Goal: Task Accomplishment & Management: Manage account settings

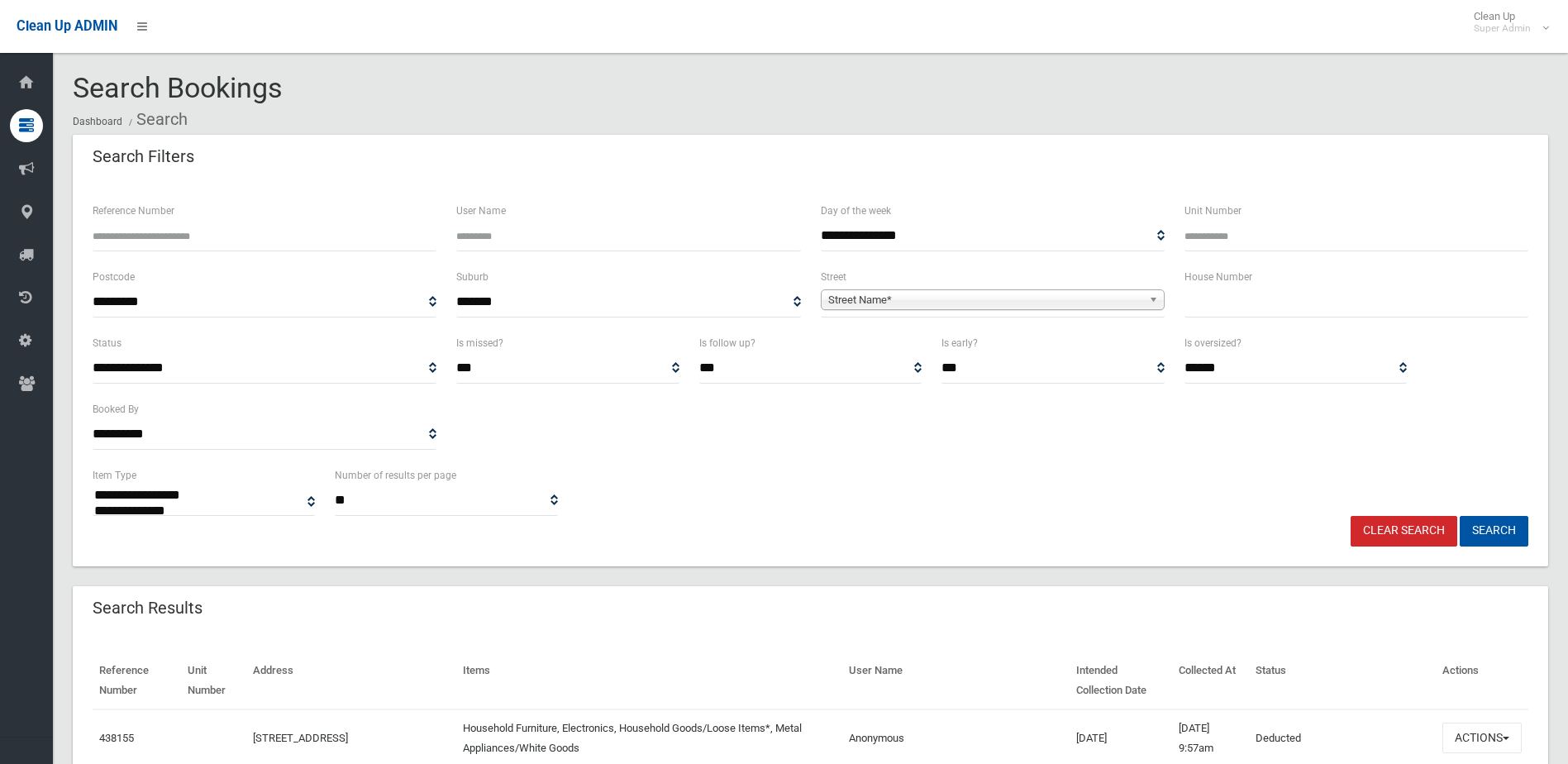
select select
click at [253, 241] on input "Reference Number" at bounding box center [264, 236] width 344 height 30
type input "******"
click at [1460, 515] on button "Search" at bounding box center [1494, 530] width 69 height 30
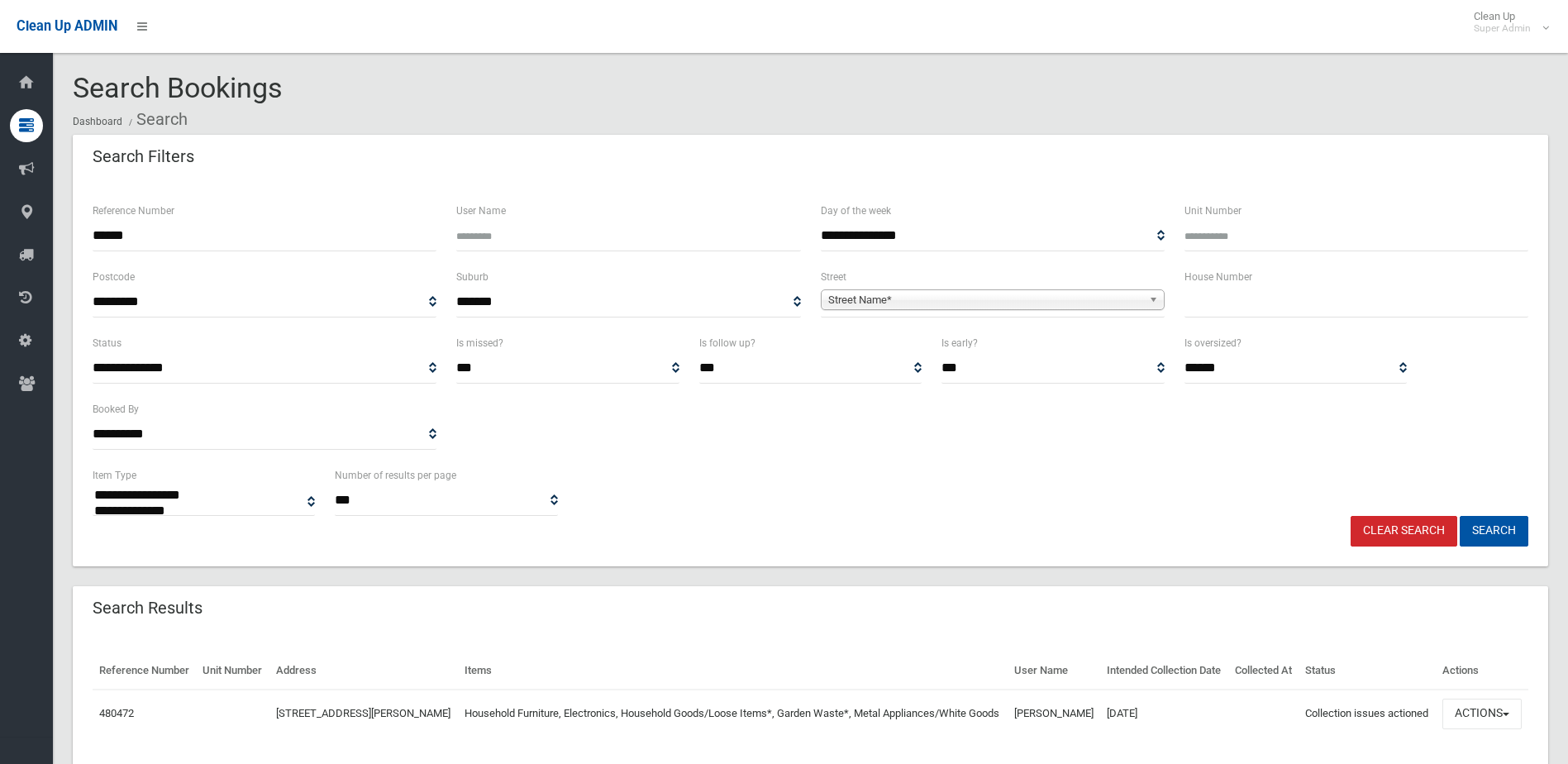
select select
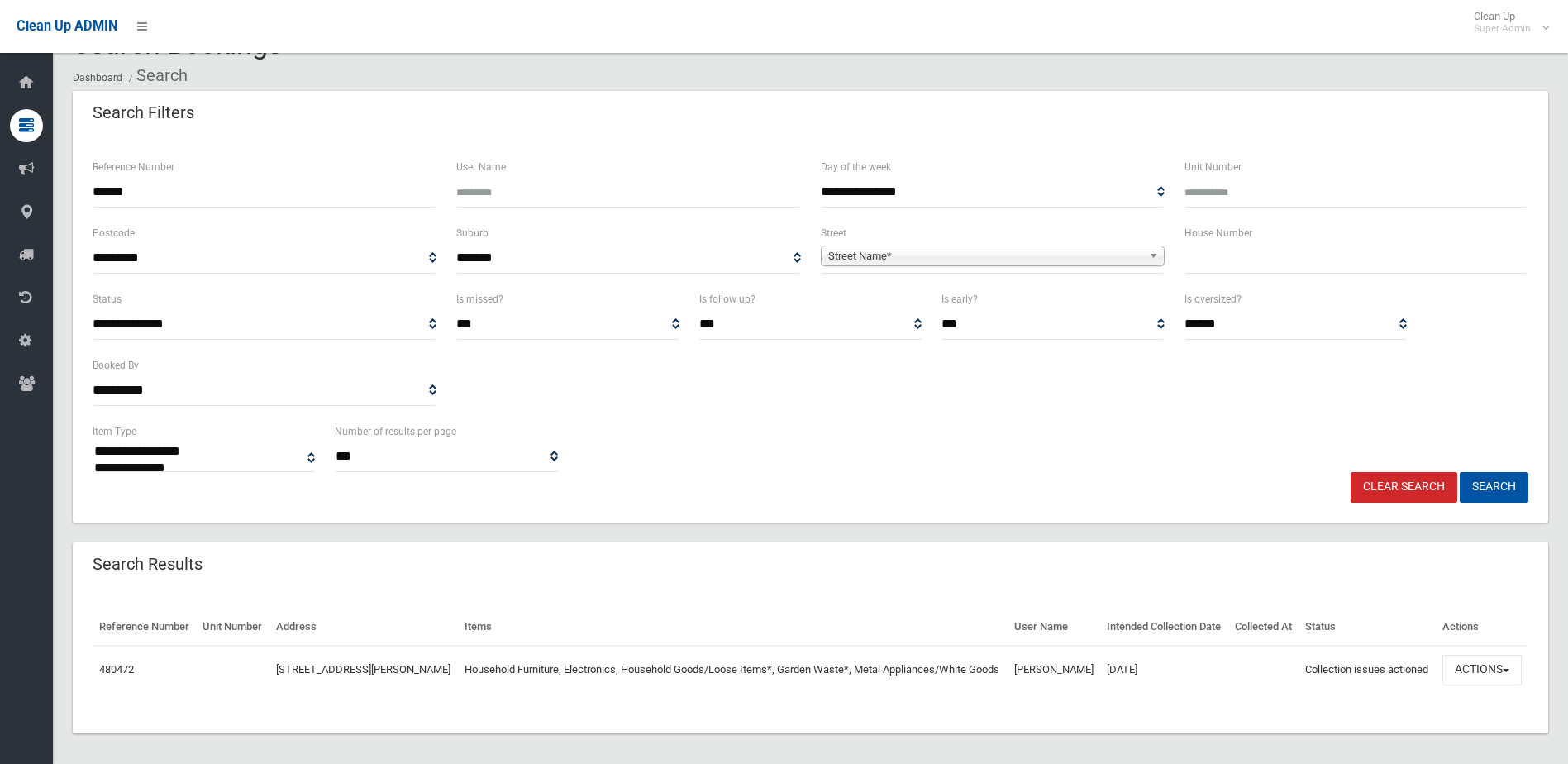
scroll to position [82, 0]
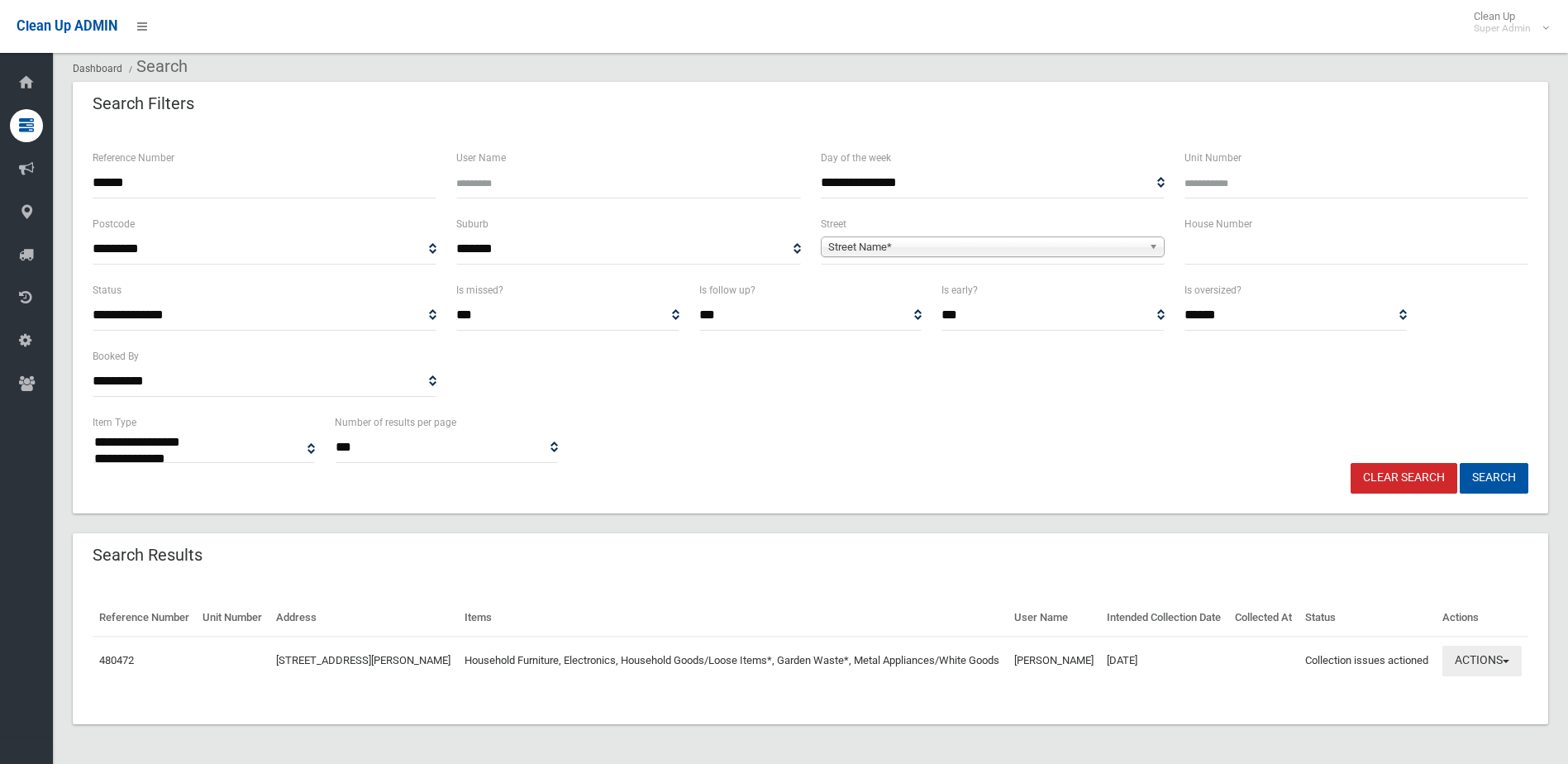
click at [1461, 667] on button "Actions" at bounding box center [1482, 660] width 79 height 30
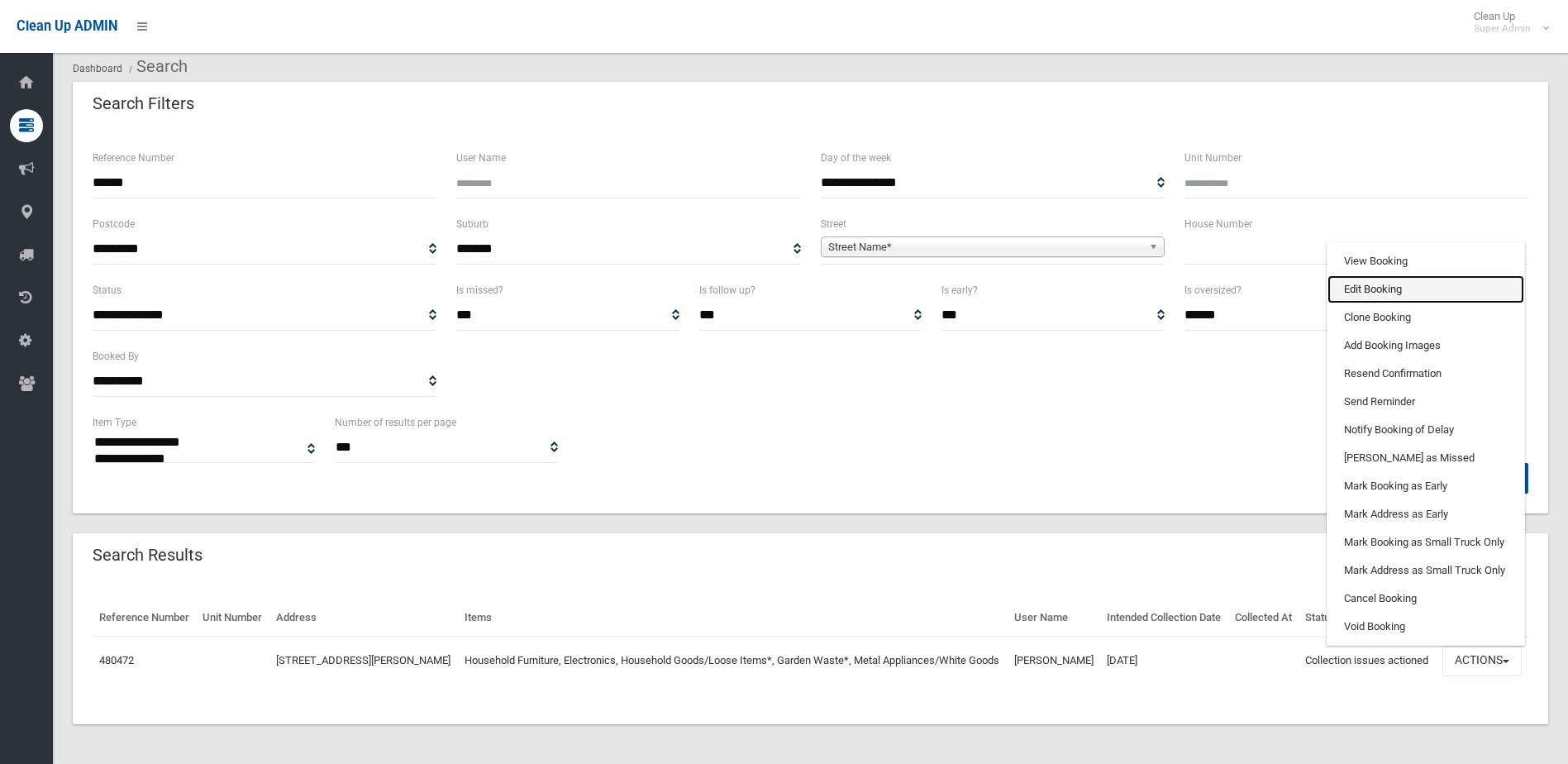
click at [1392, 275] on link "Edit Booking" at bounding box center [1426, 289] width 197 height 28
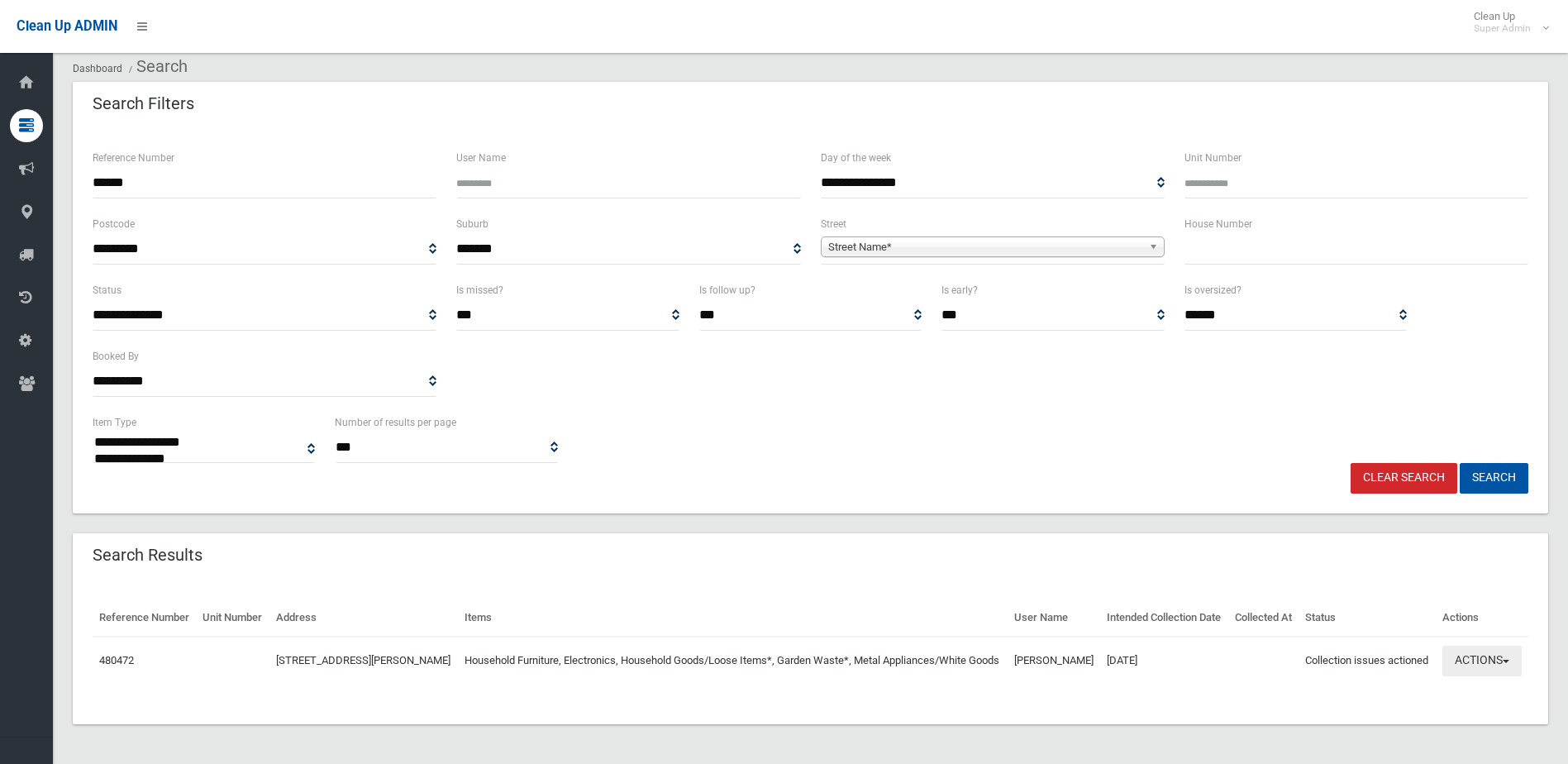
click at [1488, 646] on button "Actions" at bounding box center [1482, 660] width 79 height 30
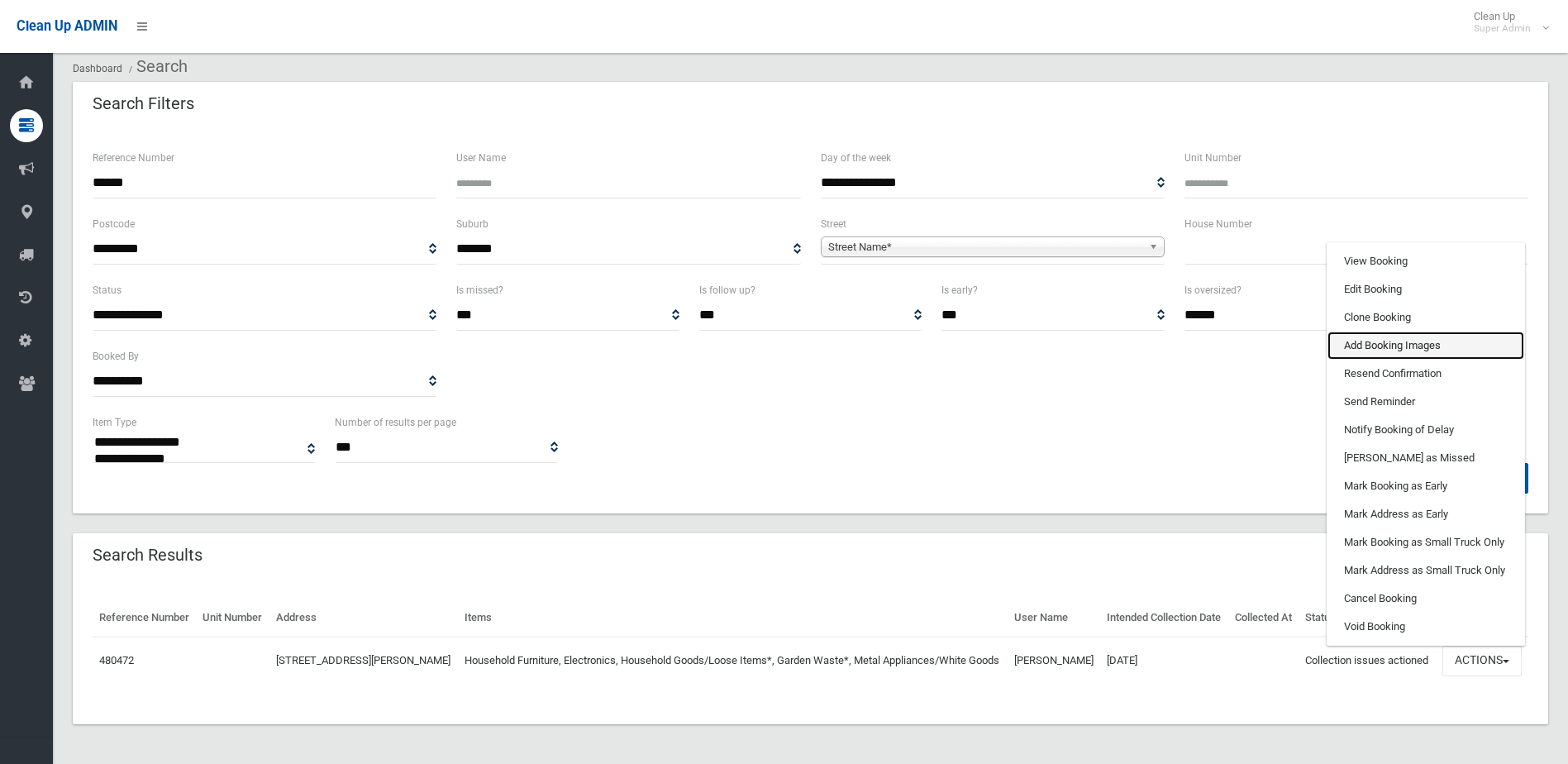
click at [1363, 334] on link "Add Booking Images" at bounding box center [1426, 346] width 197 height 28
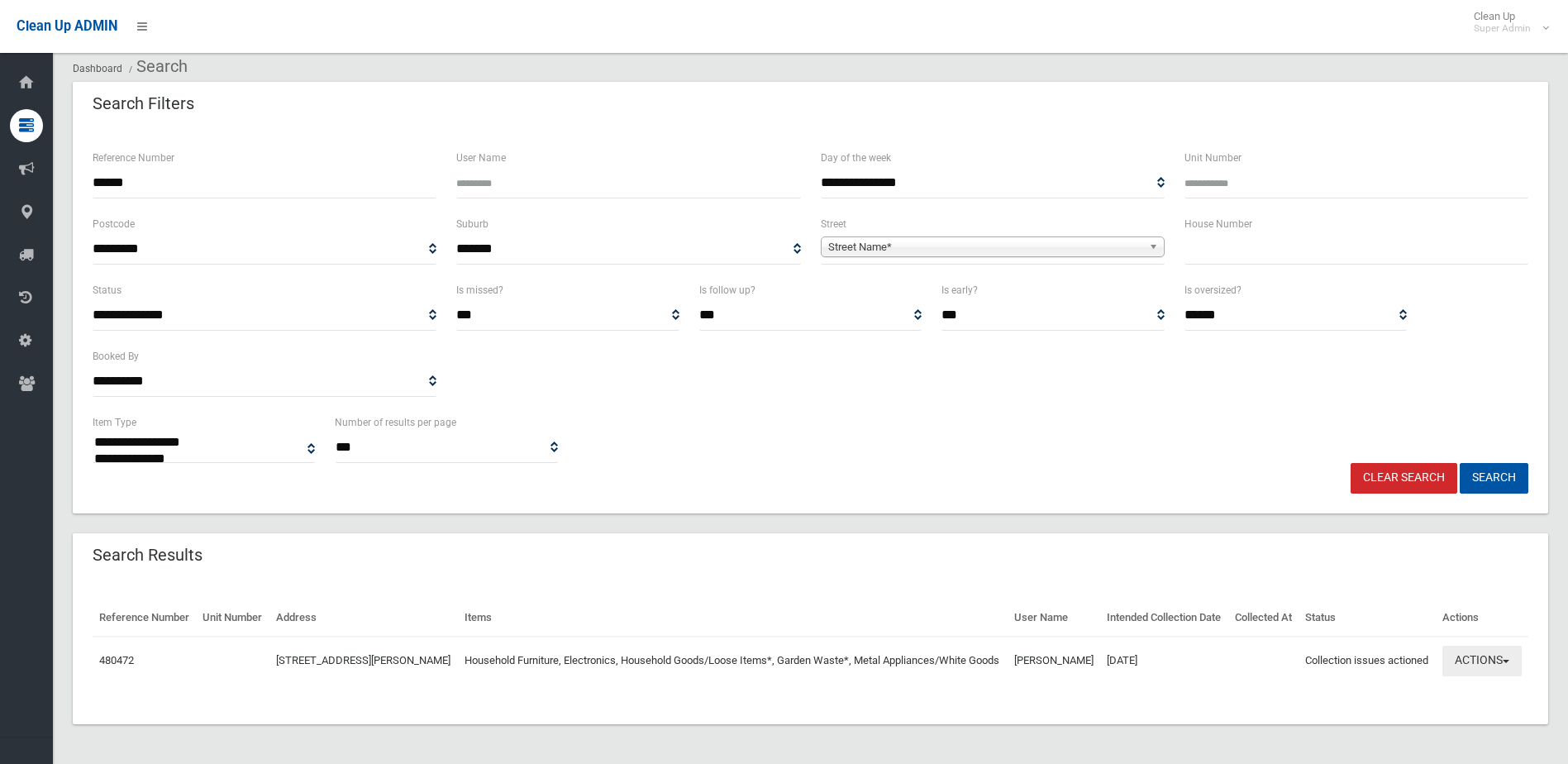
click at [1467, 651] on button "Actions" at bounding box center [1482, 660] width 79 height 30
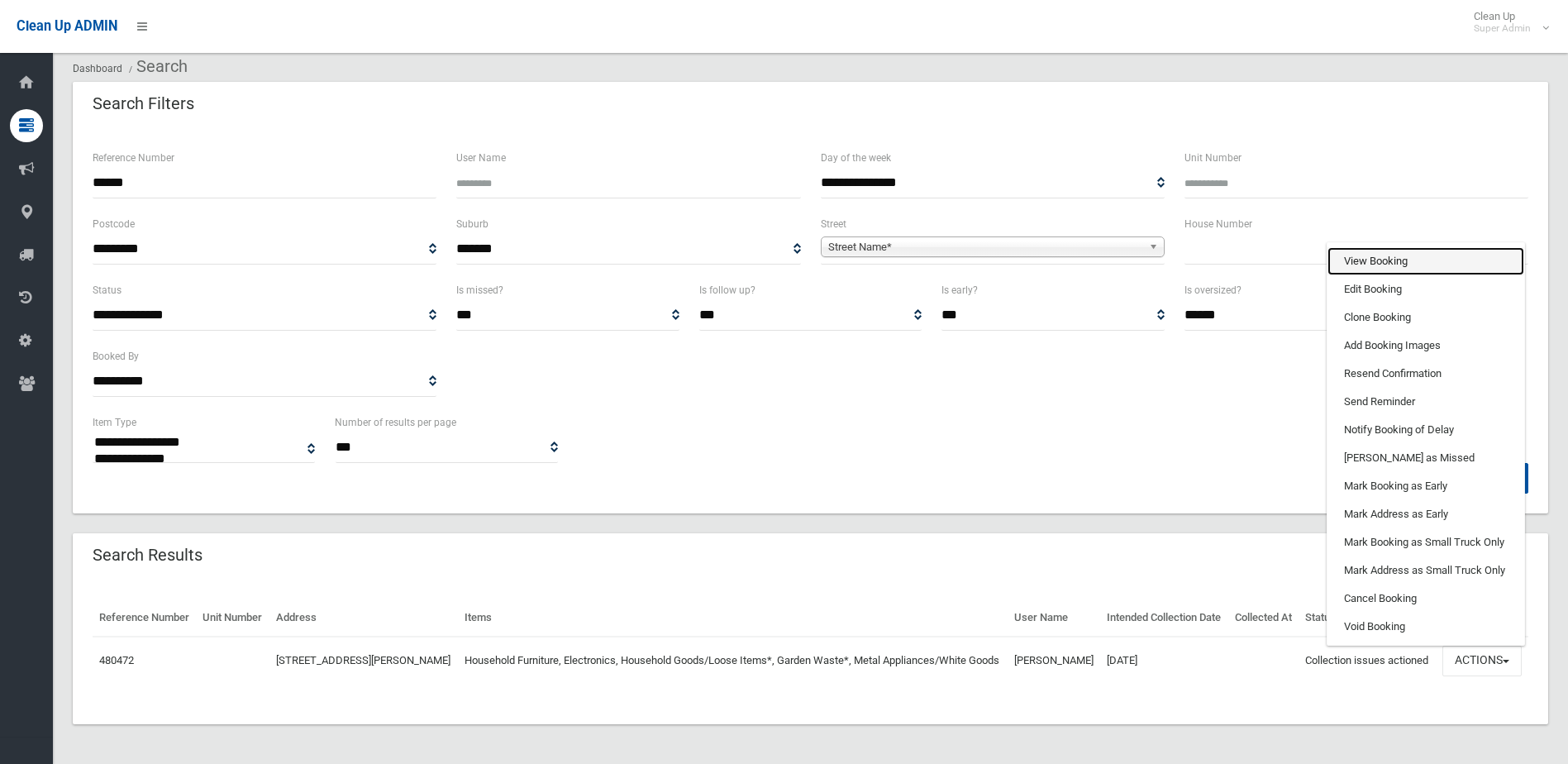
click at [1390, 253] on link "View Booking" at bounding box center [1426, 261] width 197 height 28
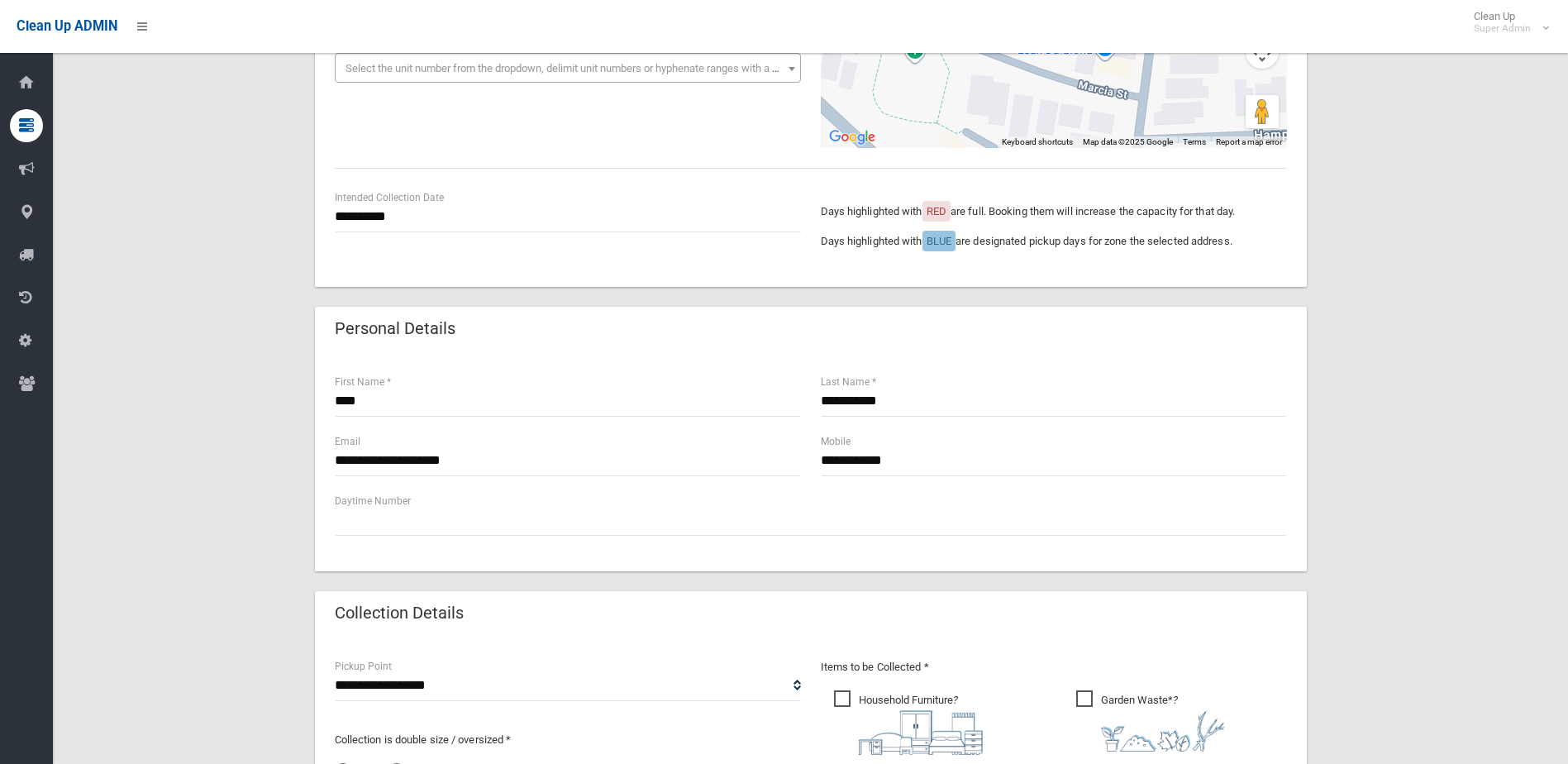
scroll to position [219, 0]
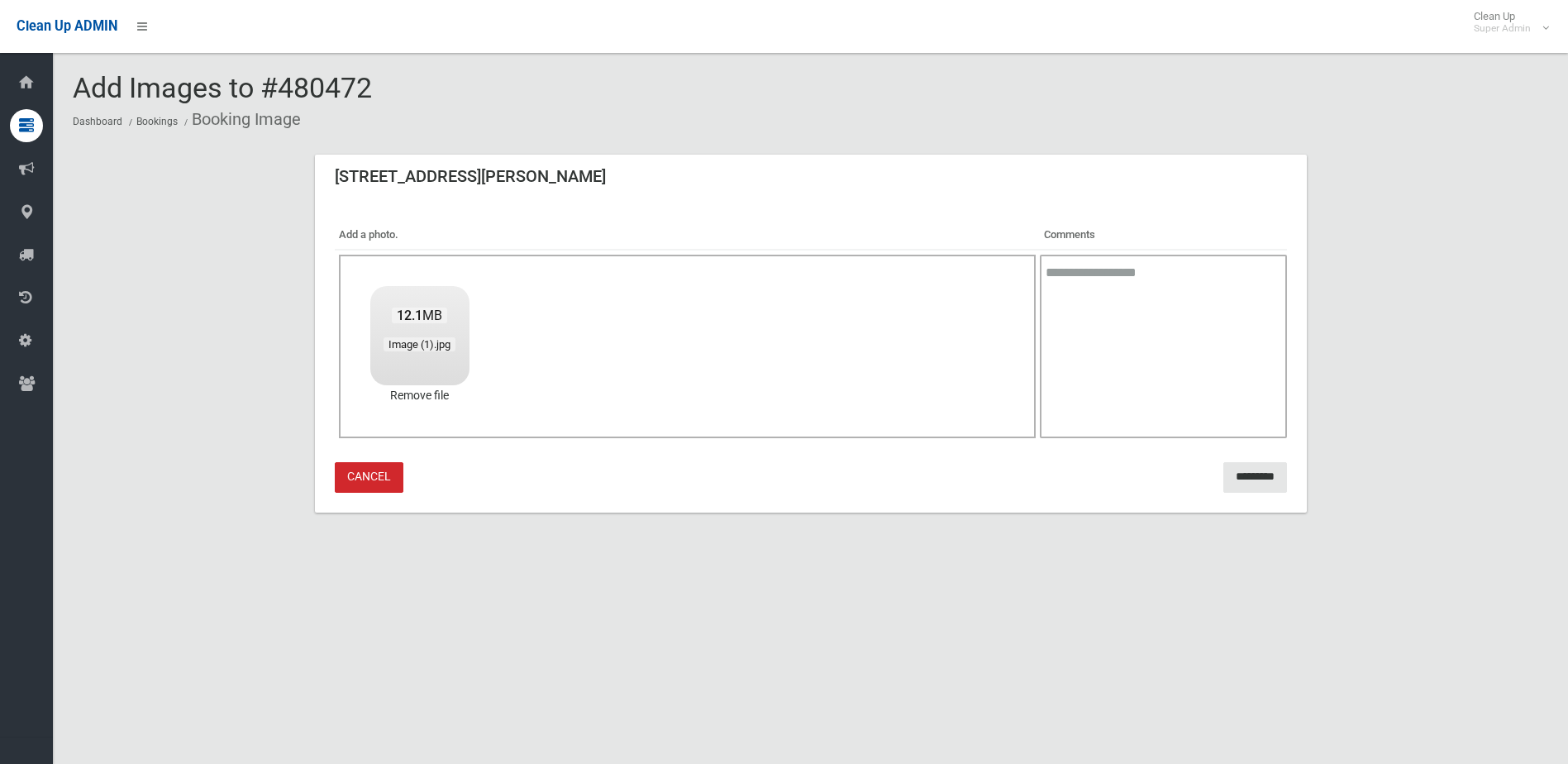
click at [399, 323] on div "12.1 MB" at bounding box center [419, 316] width 77 height 17
click at [1231, 481] on input "*********" at bounding box center [1255, 477] width 64 height 30
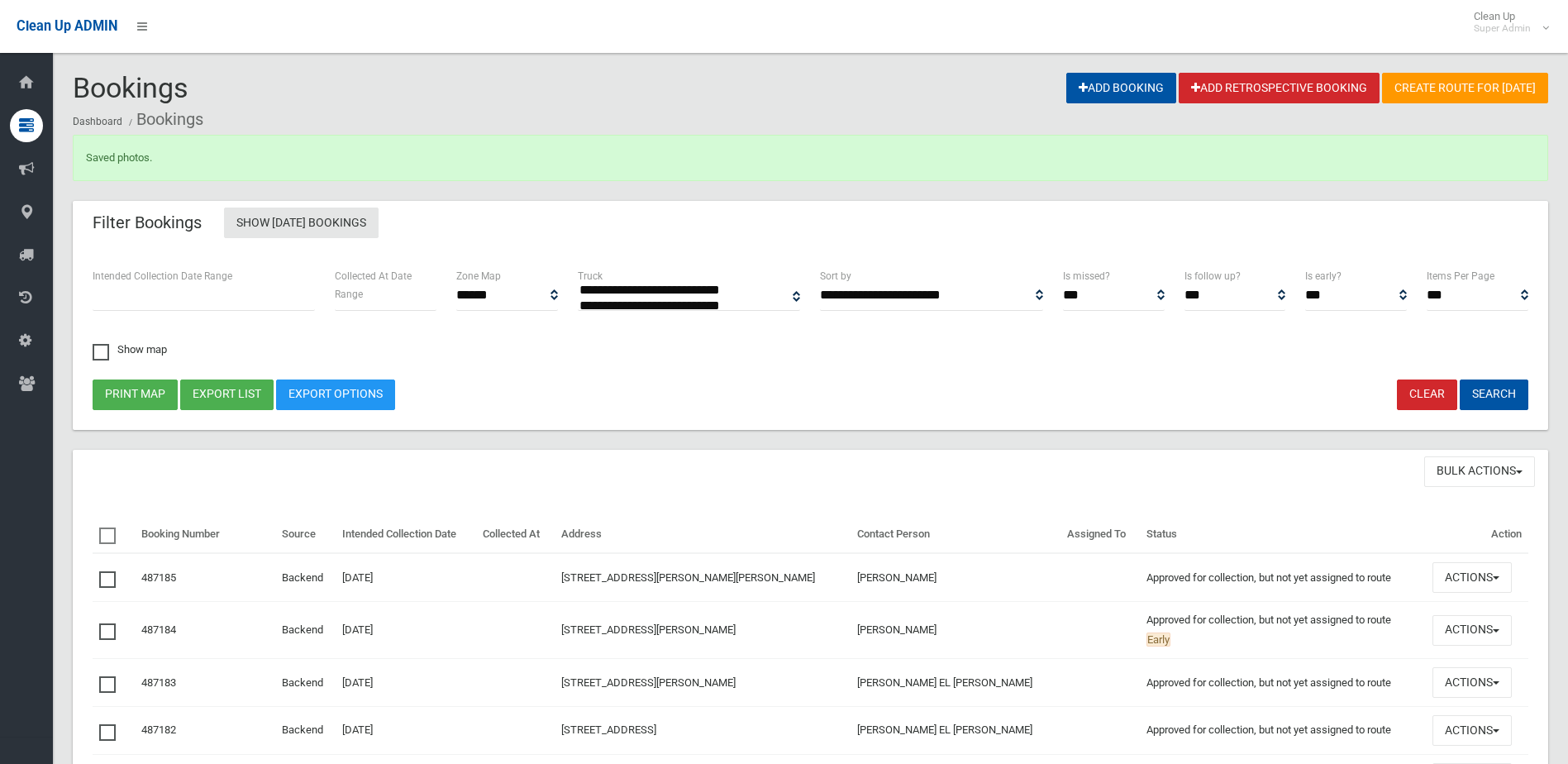
select select
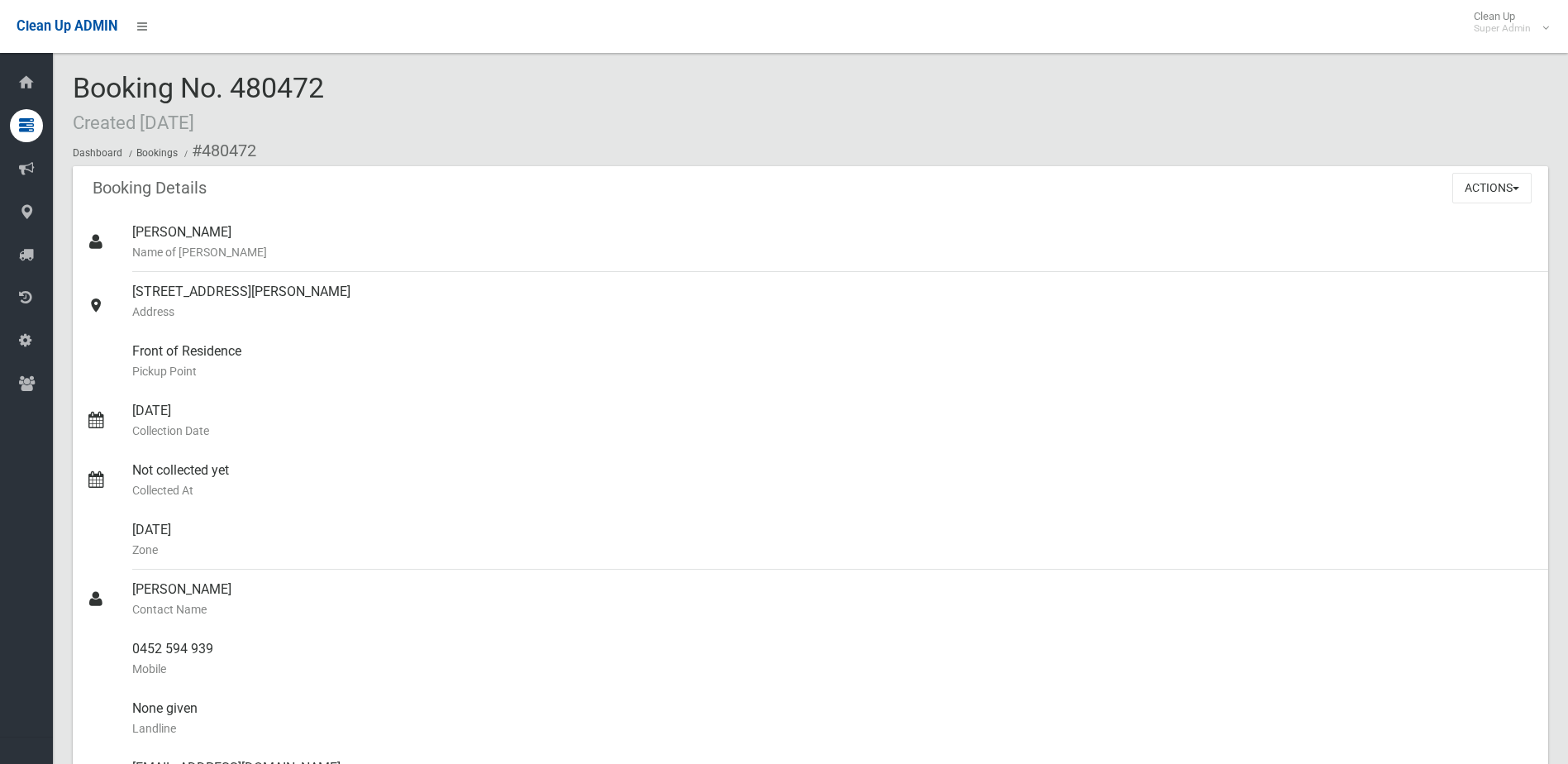
scroll to position [1074, 0]
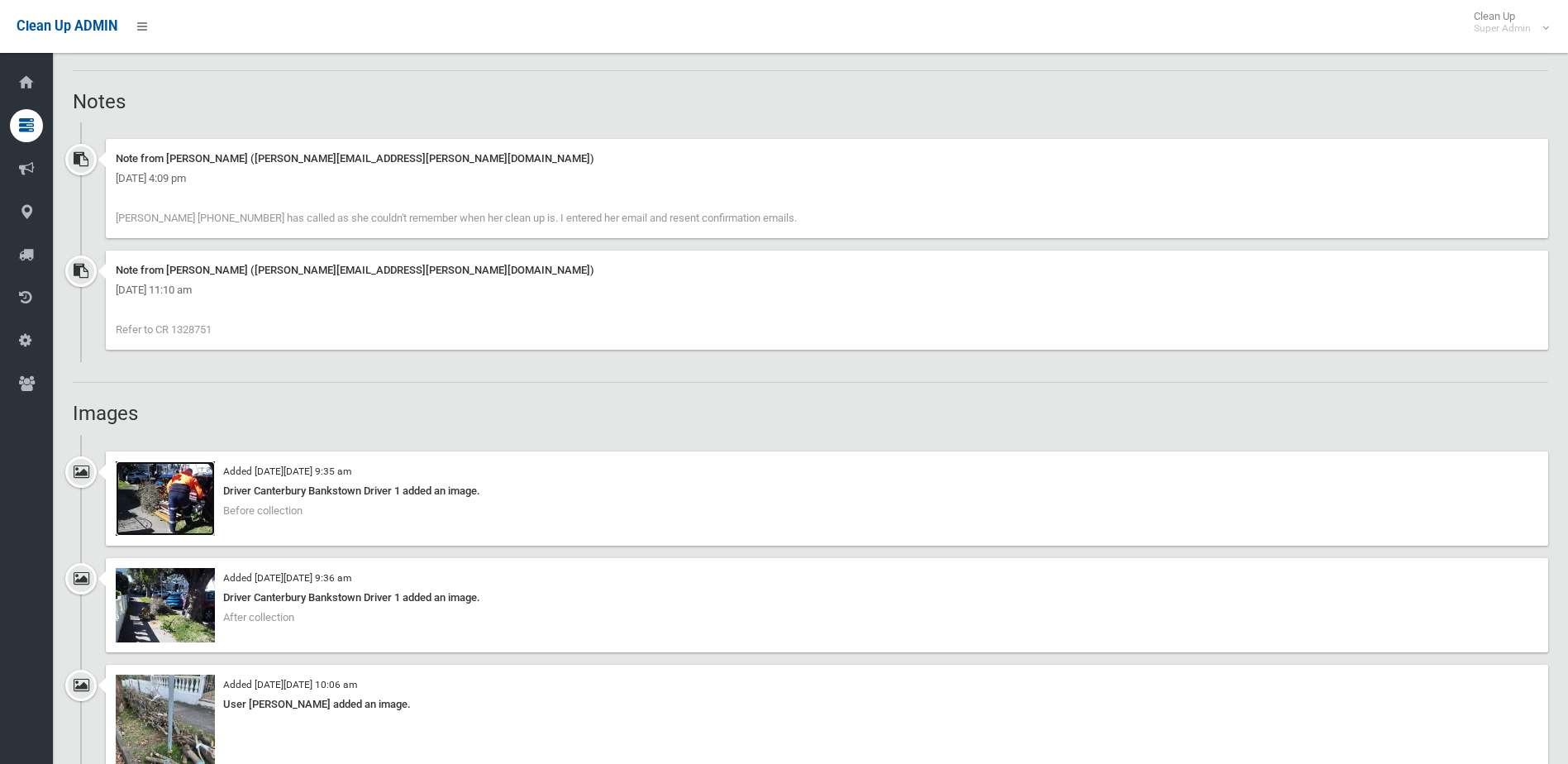
click at [140, 508] on img at bounding box center [165, 497] width 99 height 74
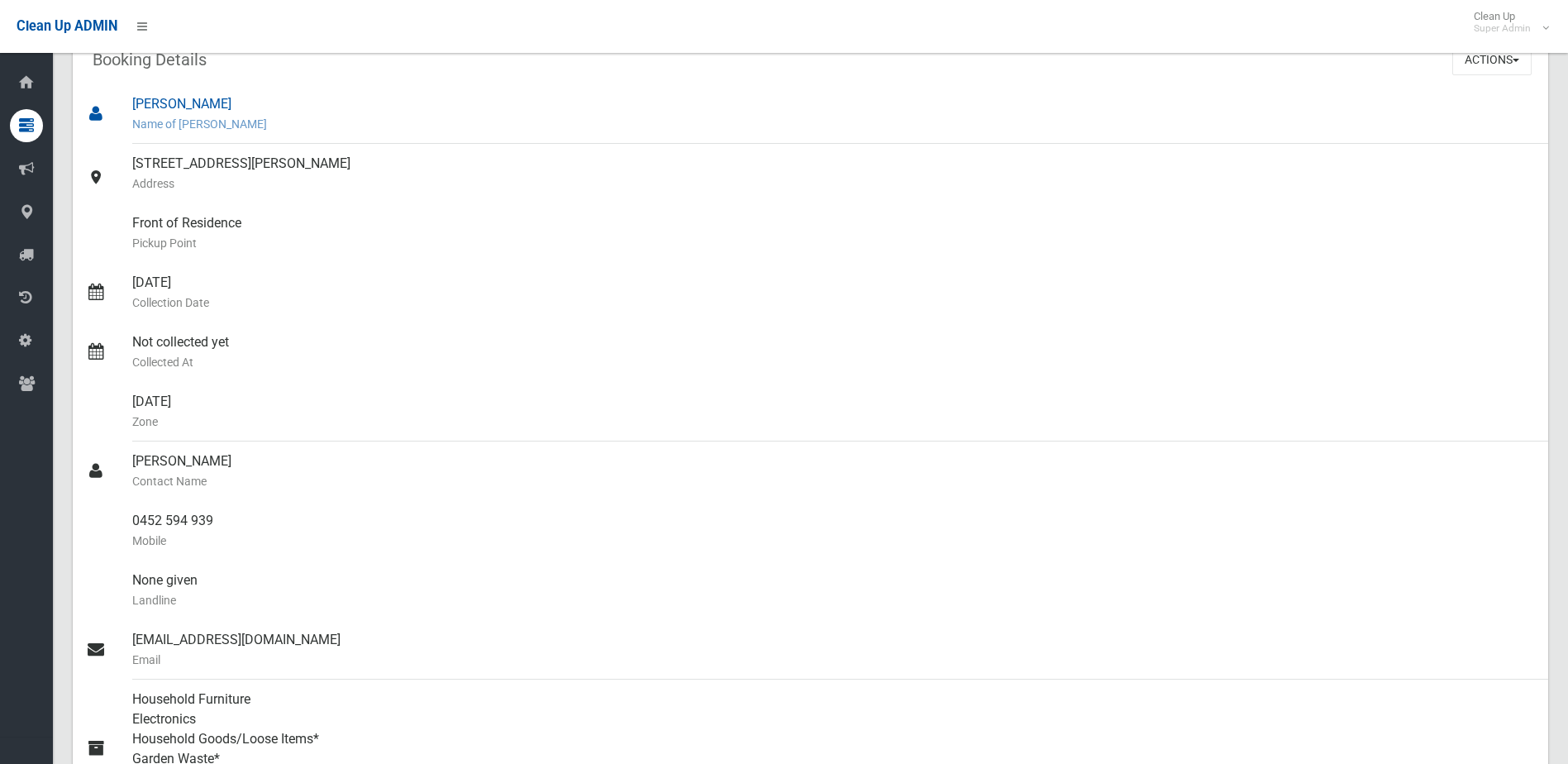
scroll to position [0, 0]
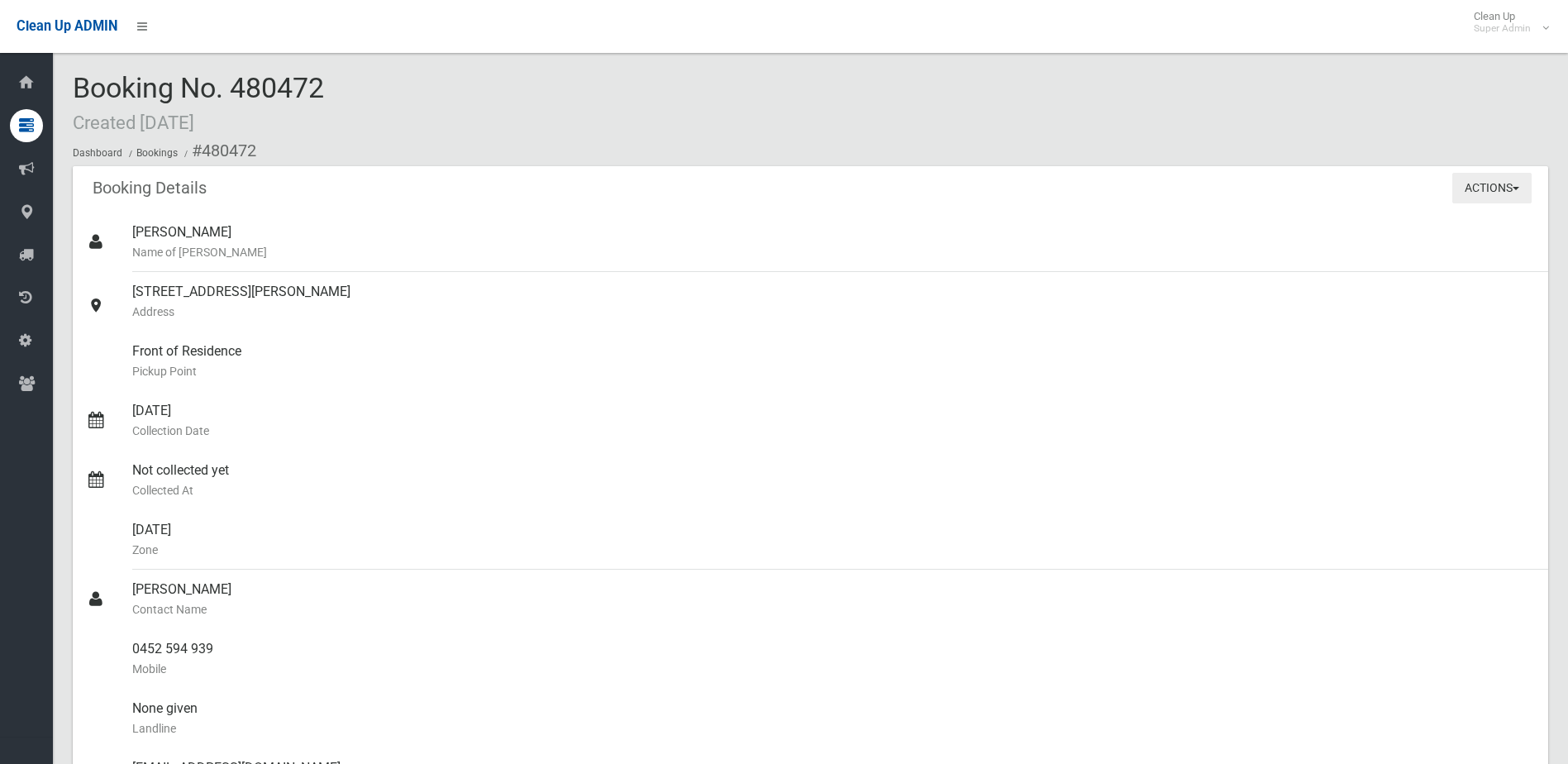
click at [1517, 199] on button "Actions" at bounding box center [1492, 187] width 79 height 30
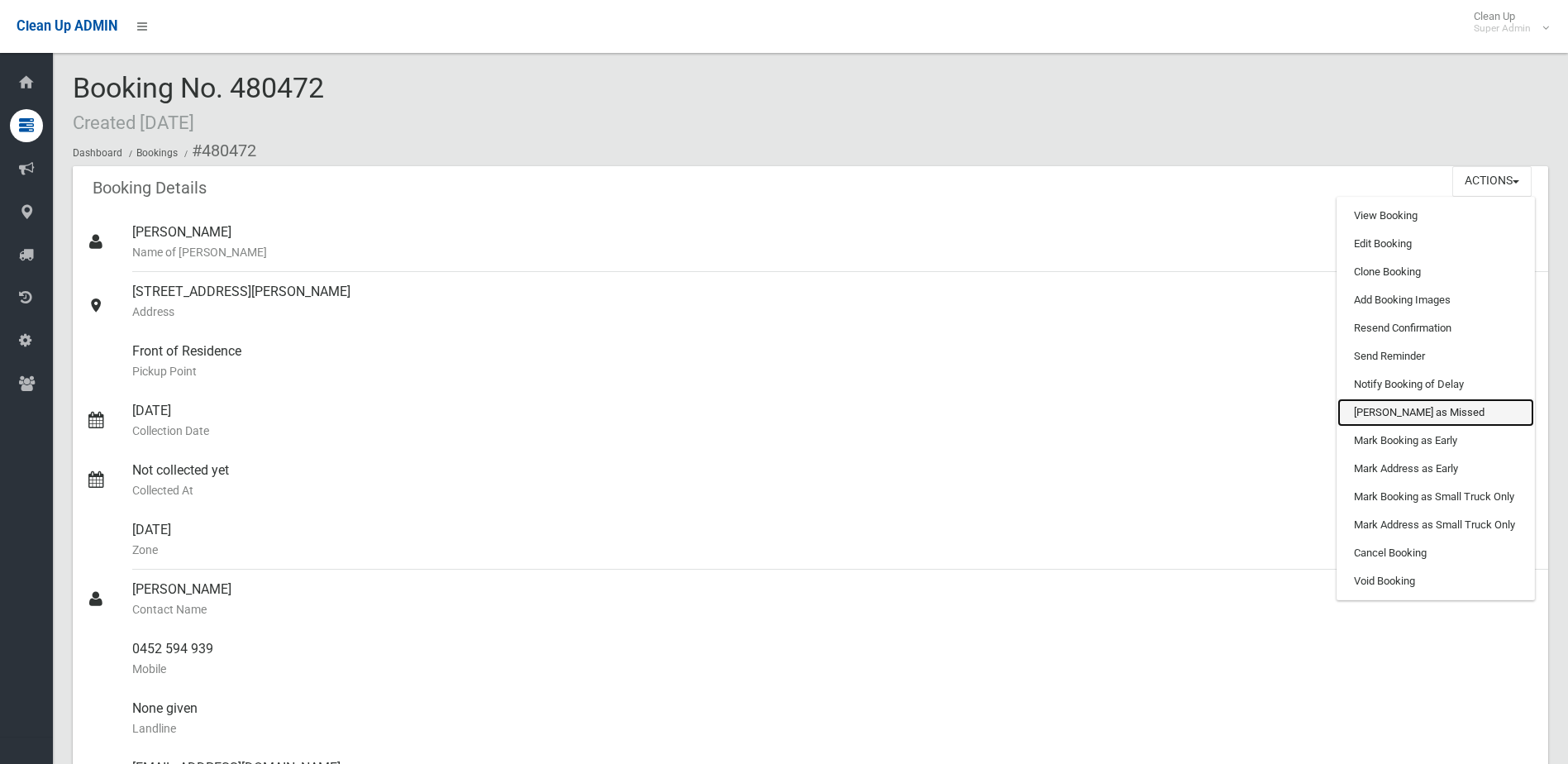
click at [1395, 420] on link "[PERSON_NAME] as Missed" at bounding box center [1435, 413] width 197 height 28
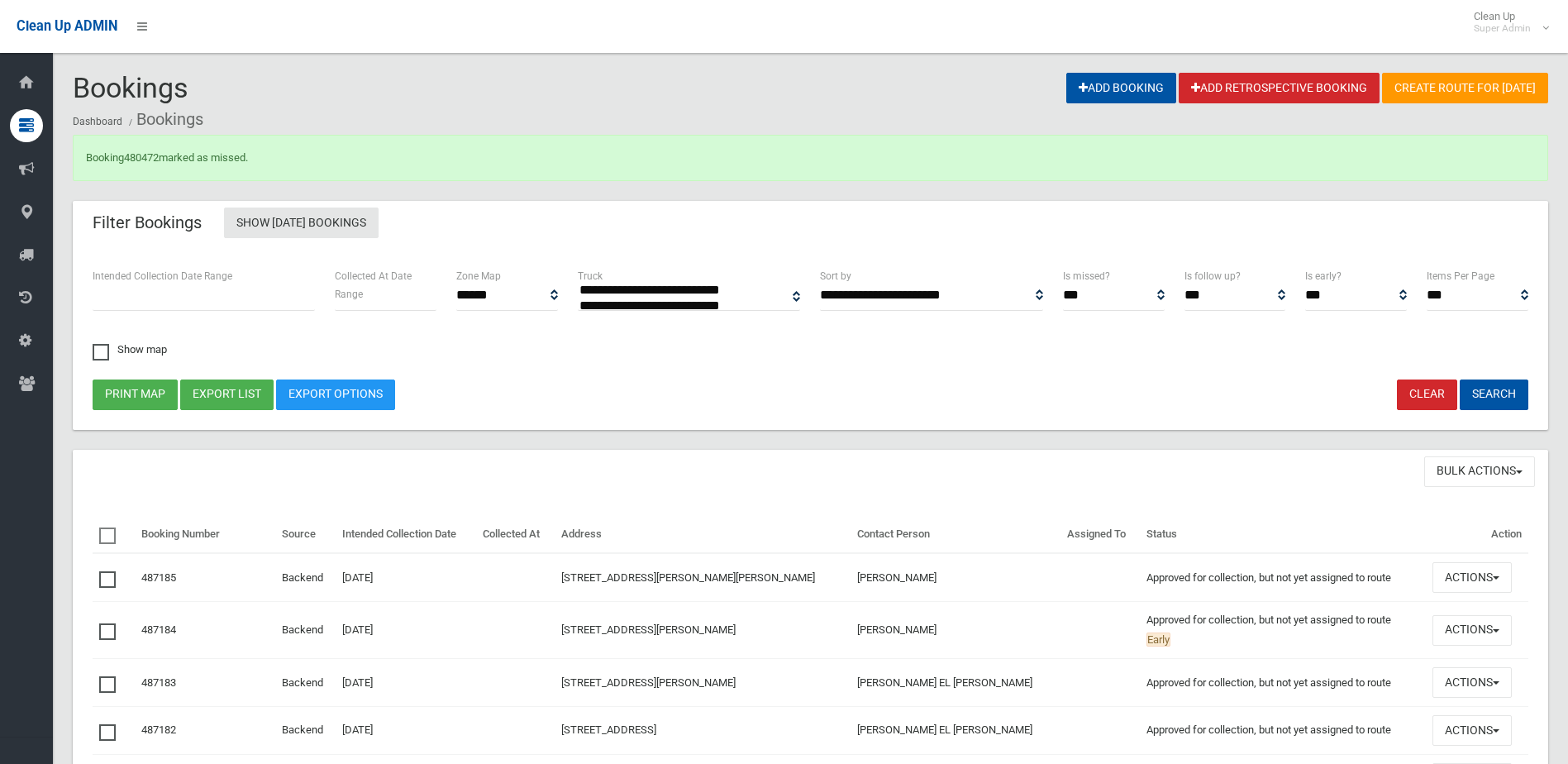
select select
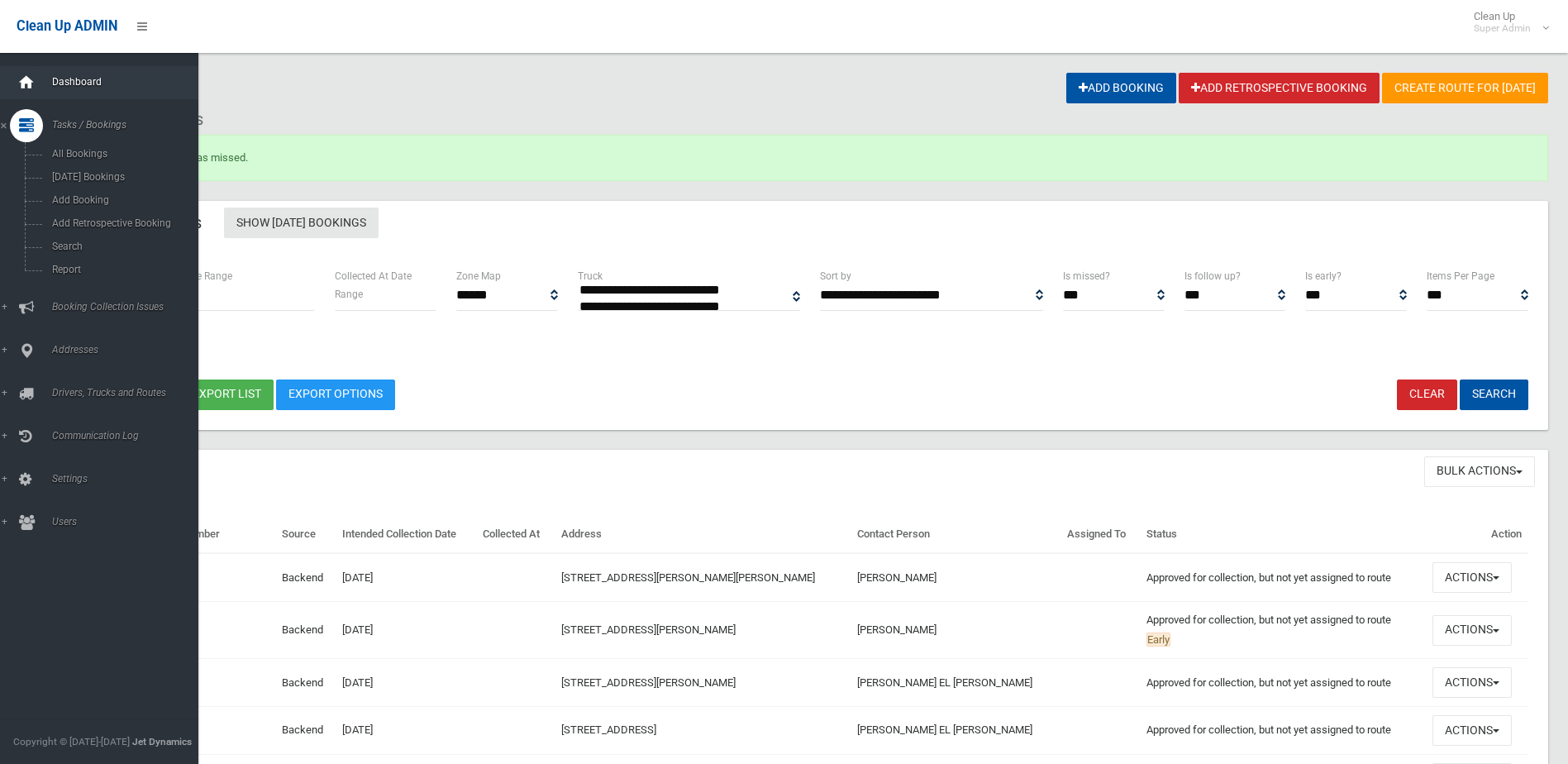
click at [16, 89] on div at bounding box center [26, 82] width 33 height 33
